Goal: Task Accomplishment & Management: Complete application form

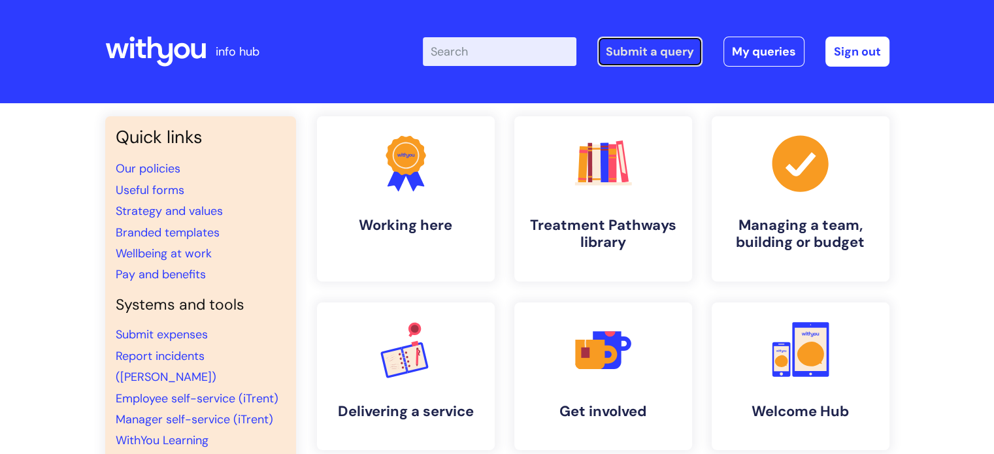
click at [687, 41] on link "Submit a query" at bounding box center [649, 52] width 105 height 30
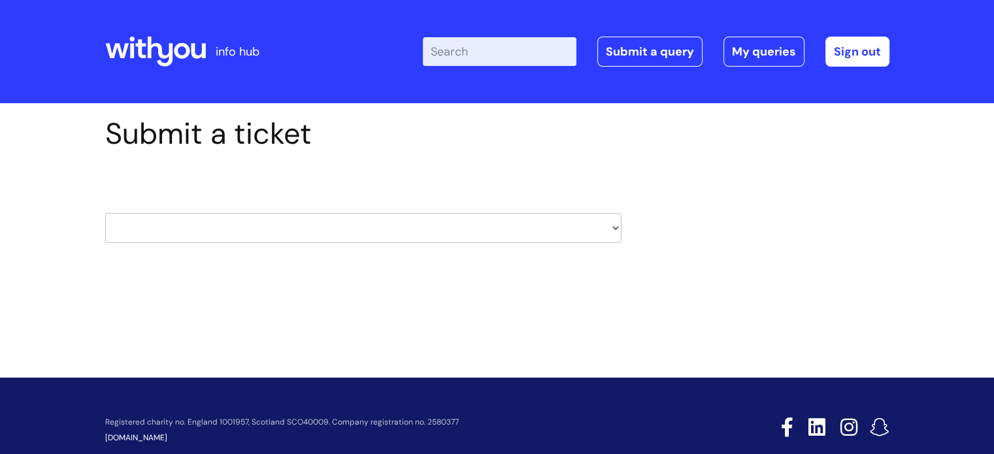
click at [372, 222] on select "HR / People IT and Support Clinical Drug Alerts Finance Accounts Data Support T…" at bounding box center [363, 228] width 516 height 30
select select "it_and_support"
click at [105, 213] on select "HR / People IT and Support Clinical Drug Alerts Finance Accounts Data Support T…" at bounding box center [363, 228] width 516 height 30
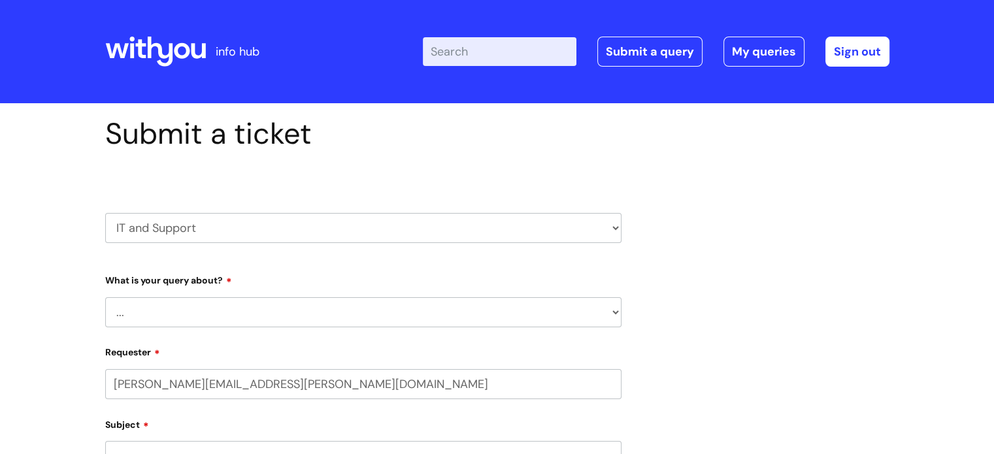
select select "80004286532"
click at [220, 325] on select "... Mobile Phone Reset & MFA Accounts, Starters and Leavers IT Hardware issue I…" at bounding box center [363, 312] width 516 height 30
click at [277, 312] on select "... Mobile Phone Reset & MFA Accounts, Starters and Leavers IT Hardware issue I…" at bounding box center [363, 312] width 516 height 30
select select "System/software"
click at [105, 297] on select "... Mobile Phone Reset & MFA Accounts, Starters and Leavers IT Hardware issue I…" at bounding box center [363, 312] width 516 height 30
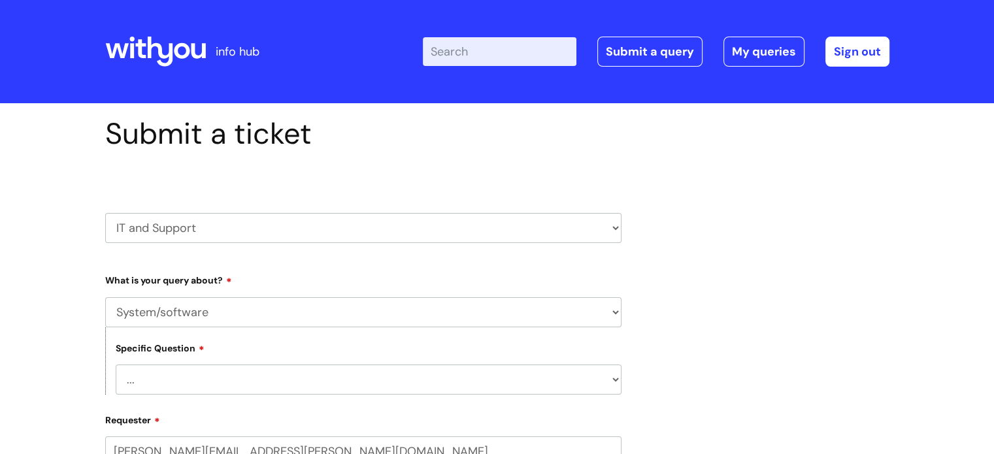
click at [207, 378] on select "... Halo PCMIS Iaptus NHS Email CJSM Email Mitel Another System Google (Workspa…" at bounding box center [369, 380] width 506 height 30
select select "Another System"
click at [116, 365] on select "... Halo PCMIS Iaptus NHS Email CJSM Email Mitel Another System Google (Workspa…" at bounding box center [369, 380] width 506 height 30
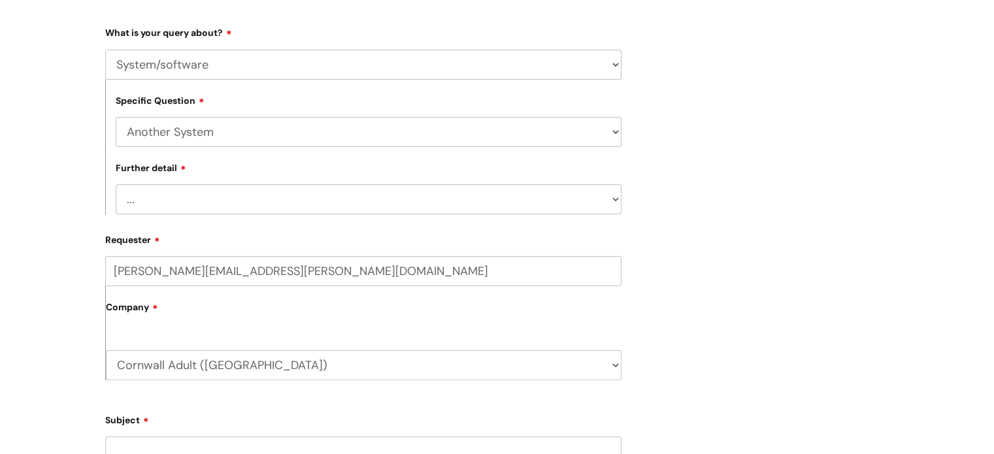
scroll to position [255, 0]
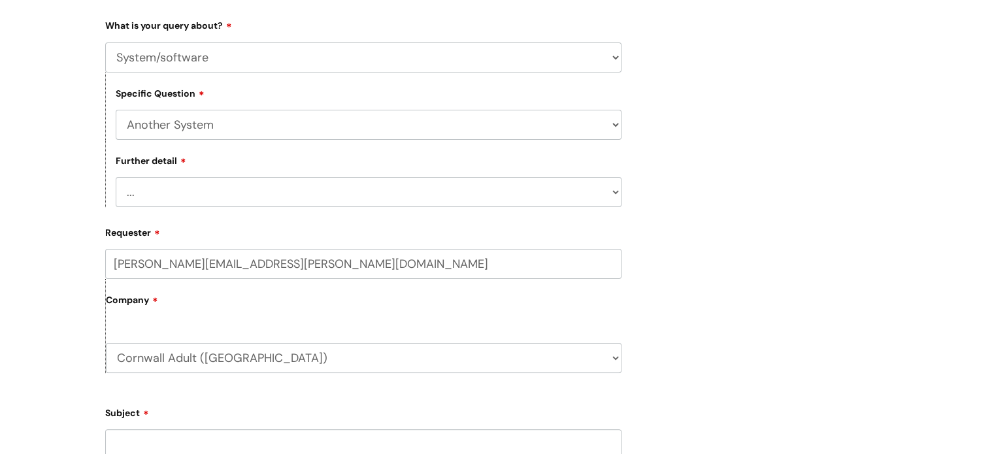
click at [170, 184] on select "... I’ve got a login issue Something else" at bounding box center [369, 192] width 506 height 30
select select "Something else"
click at [116, 177] on select "... I’ve got a login issue Something else" at bounding box center [369, 192] width 506 height 30
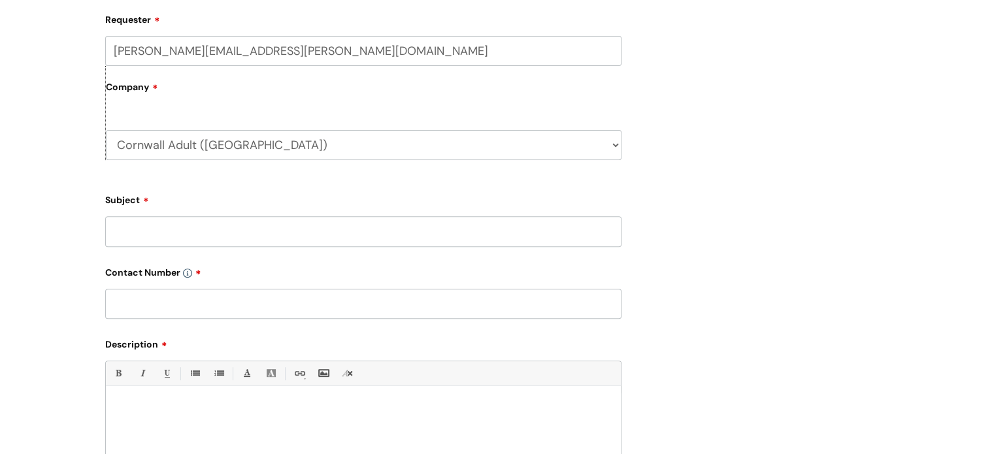
scroll to position [468, 0]
click at [173, 231] on input "Subject" at bounding box center [363, 231] width 516 height 30
type input "TIG technician"
click at [178, 384] on li "Underline(Ctrl-U)" at bounding box center [166, 373] width 24 height 24
click at [148, 305] on input "NA" at bounding box center [363, 304] width 516 height 30
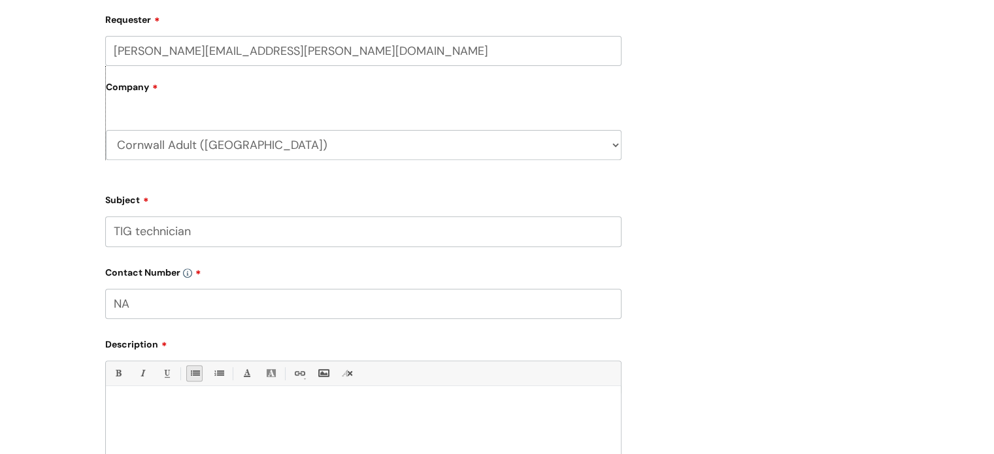
drag, startPoint x: 175, startPoint y: 303, endPoint x: 0, endPoint y: 334, distance: 177.9
click at [0, 334] on div "Submit a ticket HR / People IT and Support Clinical Drug Alerts Finance Account…" at bounding box center [497, 148] width 994 height 1027
paste input "07581080019"
type input "07581080019"
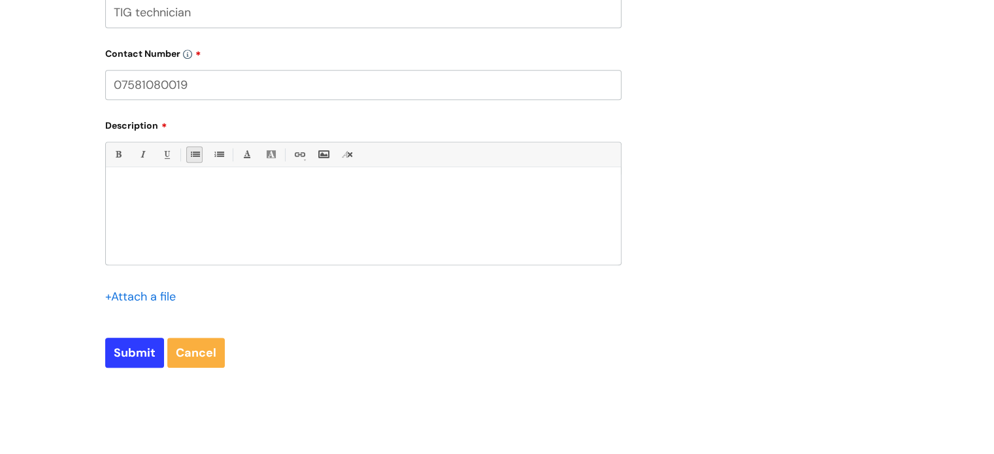
scroll to position [687, 0]
click at [182, 225] on div at bounding box center [363, 219] width 515 height 90
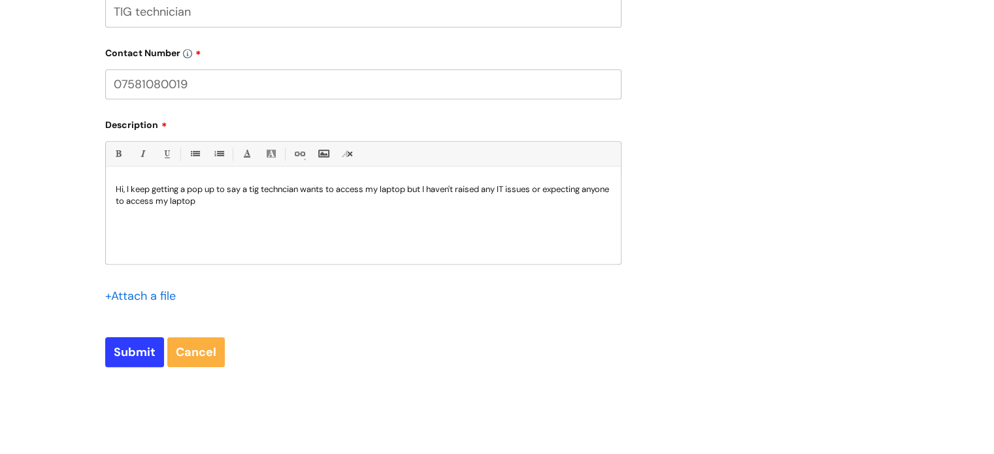
click at [277, 194] on p "Hi, I keep getting a pop up to say a tig techncian wants to access my laptop bu…" at bounding box center [363, 196] width 495 height 24
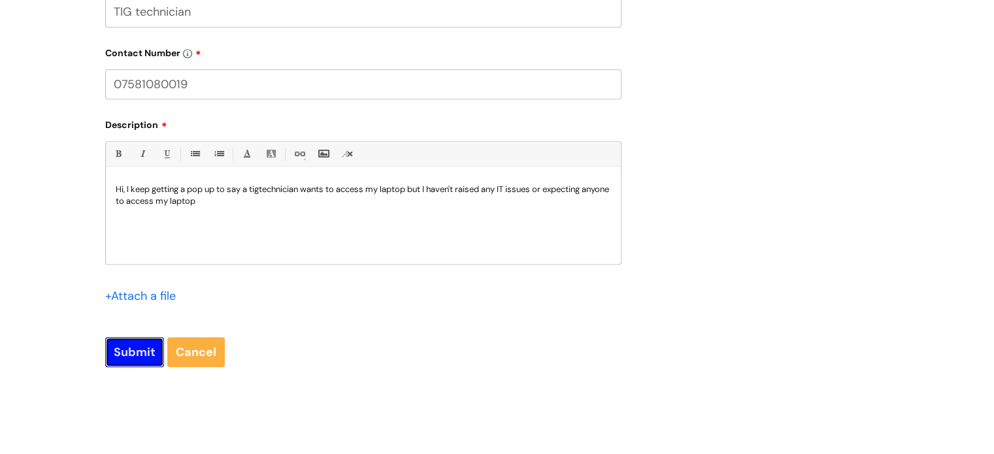
click at [139, 346] on input "Submit" at bounding box center [134, 352] width 59 height 30
type input "Please Wait..."
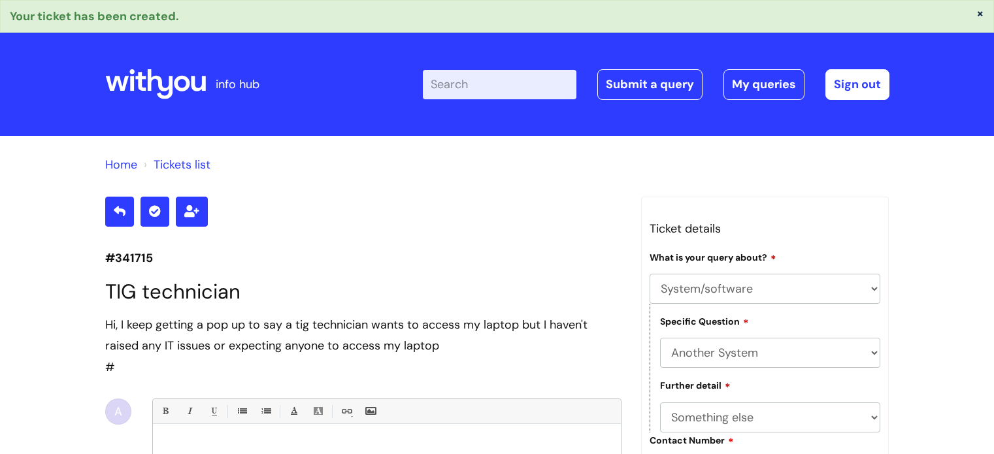
select select "System/software"
select select "Another System"
select select "Something else"
